Goal: Task Accomplishment & Management: Manage account settings

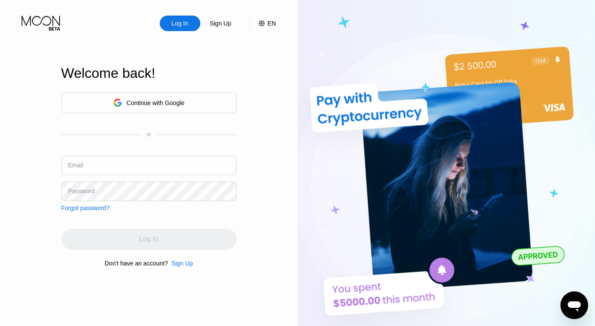
click at [159, 104] on div "Continue with Google" at bounding box center [156, 102] width 58 height 7
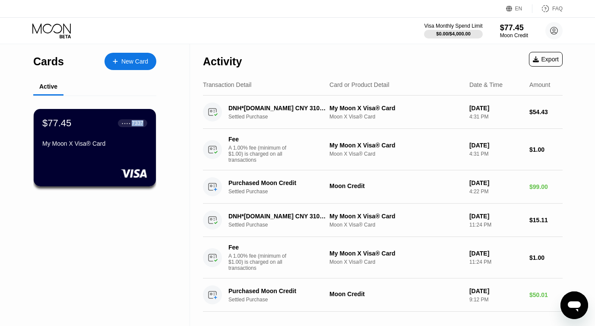
click at [132, 126] on div "● ● ● ● 7337" at bounding box center [132, 123] width 29 height 8
click at [128, 127] on div "● ● ● ● 7337" at bounding box center [132, 122] width 29 height 11
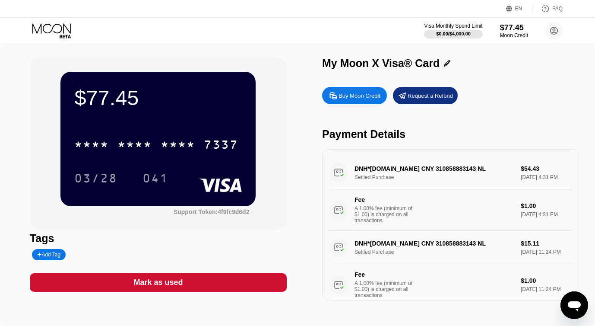
click at [207, 179] on rect at bounding box center [220, 185] width 43 height 14
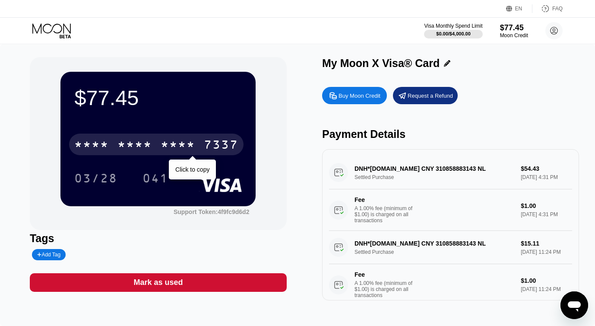
click at [180, 138] on div "* * * * * * * * * * * * 7337" at bounding box center [156, 144] width 174 height 22
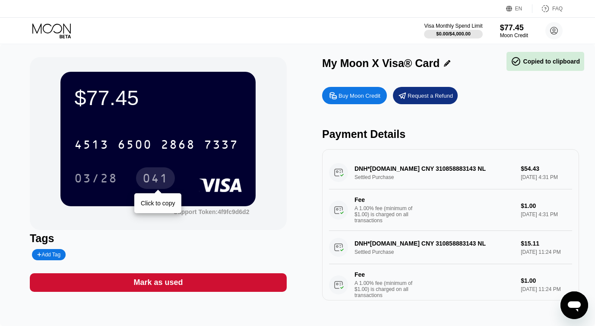
click at [150, 183] on div "041" at bounding box center [155, 179] width 26 height 14
